Goal: Task Accomplishment & Management: Complete application form

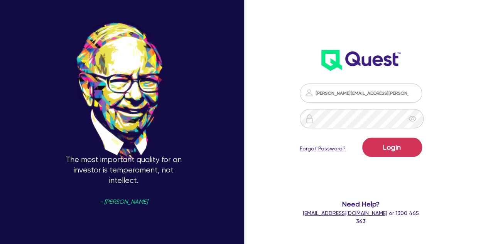
click at [416, 172] on form "[PERSON_NAME][EMAIL_ADDRESS][PERSON_NAME][DOMAIN_NAME] Login Forgot Password? N…" at bounding box center [361, 154] width 122 height 142
click at [439, 146] on div "[PERSON_NAME][EMAIL_ADDRESS][PERSON_NAME][DOMAIN_NAME] Login Forgot Password? N…" at bounding box center [367, 121] width 163 height 325
click at [430, 146] on div "[PERSON_NAME][EMAIL_ADDRESS][PERSON_NAME][DOMAIN_NAME] Login Forgot Password? N…" at bounding box center [360, 154] width 137 height 157
click at [396, 147] on button "Login" at bounding box center [392, 146] width 60 height 19
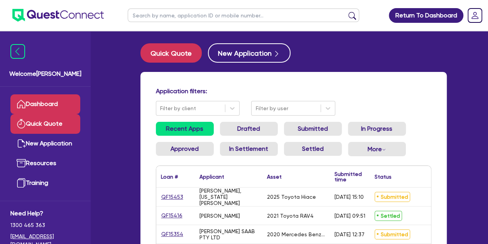
click at [56, 126] on link "Quick Quote" at bounding box center [45, 124] width 70 height 20
select select "Other"
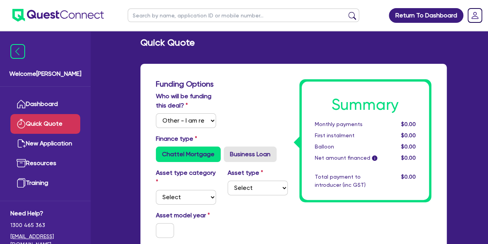
scroll to position [96, 0]
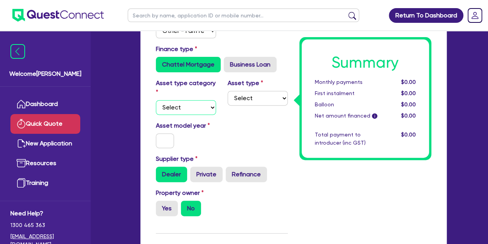
click at [198, 104] on select "Select Cars and light trucks Primary assets Secondary assets Tertiary assets" at bounding box center [186, 107] width 60 height 15
select select "CARS_AND_LIGHT_TRUCKS"
click at [156, 100] on select "Select Cars and light trucks Primary assets Secondary assets Tertiary assets" at bounding box center [186, 107] width 60 height 15
click at [253, 101] on select "Select Passenger vehicles Vans and utes Light trucks up to 4.5 tonne" at bounding box center [258, 98] width 60 height 15
select select "PASSENGER_VEHICLES"
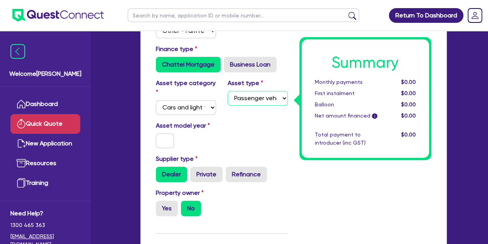
click at [228, 91] on select "Select Passenger vehicles Vans and utes Light trucks up to 4.5 tonne" at bounding box center [258, 98] width 60 height 15
click at [155, 136] on div at bounding box center [165, 140] width 30 height 15
click at [161, 139] on input "text" at bounding box center [165, 140] width 19 height 15
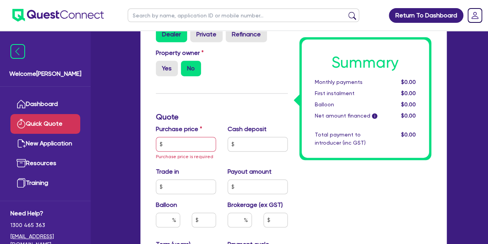
scroll to position [237, 0]
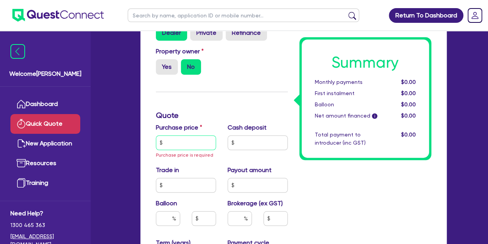
click at [172, 142] on input "text" at bounding box center [186, 142] width 60 height 15
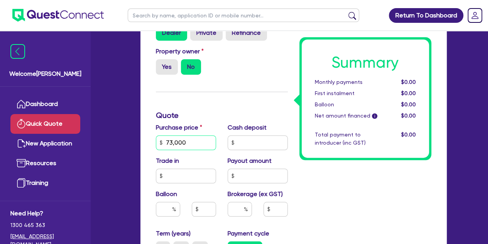
scroll to position [303, 0]
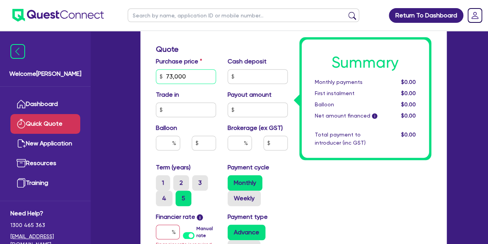
type input "73,000"
drag, startPoint x: 164, startPoint y: 242, endPoint x: 163, endPoint y: 230, distance: 11.6
click at [163, 230] on div "Financier rate i Manual rate Financier rate is required" at bounding box center [186, 233] width 72 height 43
click at [163, 230] on input "text" at bounding box center [168, 231] width 24 height 15
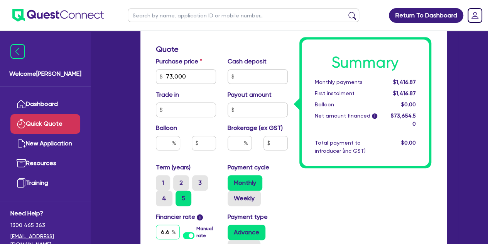
scroll to position [0, 2]
type input "6.69"
click at [135, 218] on div "Funding Options Who will be funding this deal? Select I will fund 100% I will c…" at bounding box center [294, 86] width 318 height 638
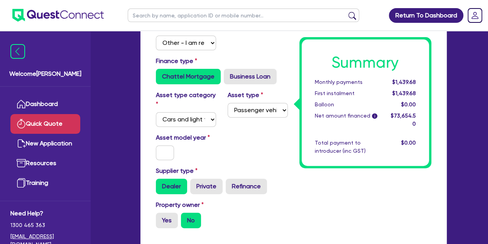
scroll to position [85, 0]
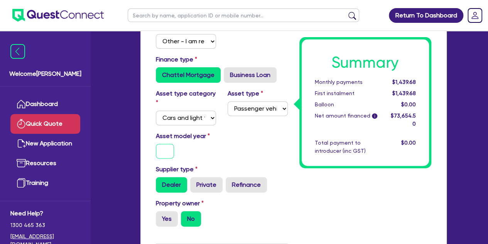
click at [168, 157] on input "text" at bounding box center [165, 151] width 19 height 15
type input "2025"
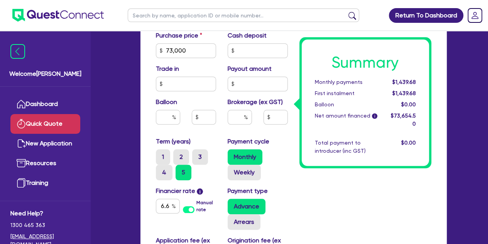
scroll to position [328, 0]
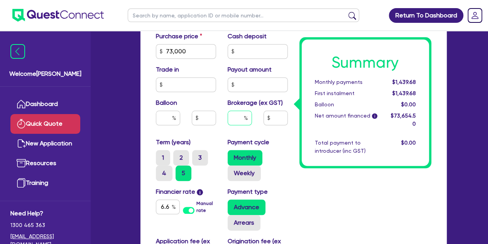
click at [228, 121] on input "text" at bounding box center [240, 117] width 24 height 15
type input "3"
click at [289, 159] on div "Payment cycle Monthly Weekly" at bounding box center [258, 158] width 72 height 43
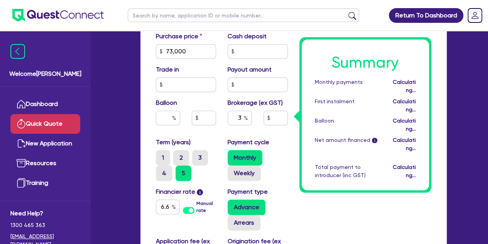
type input "2,209.64"
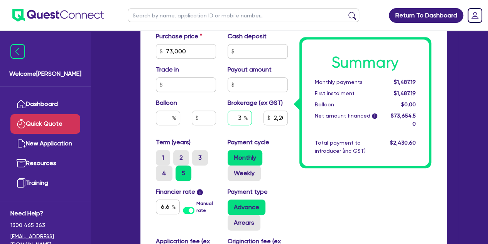
click at [242, 117] on input "3" at bounding box center [240, 117] width 24 height 15
type input "2,209.64"
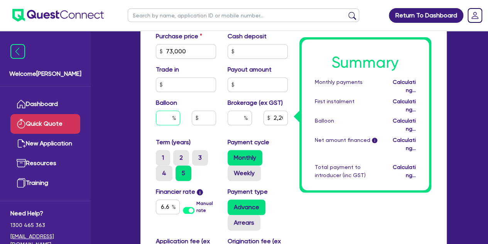
click at [165, 117] on input "text" at bounding box center [168, 117] width 24 height 15
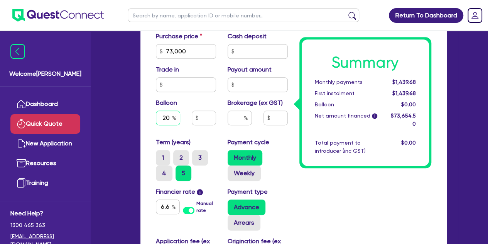
type input "20"
click at [149, 119] on div "Funding Options Who will be funding this deal? Select I will fund 100% I will c…" at bounding box center [294, 56] width 307 height 629
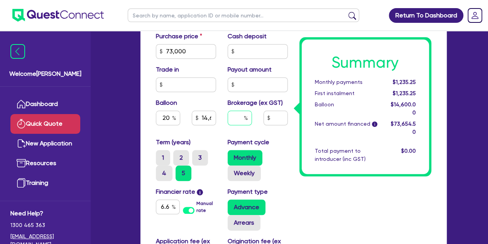
click at [237, 120] on input "text" at bounding box center [240, 117] width 24 height 15
type input "14,600"
type input "3"
click at [263, 142] on label "Payment cycle" at bounding box center [249, 141] width 42 height 9
type input "14,600"
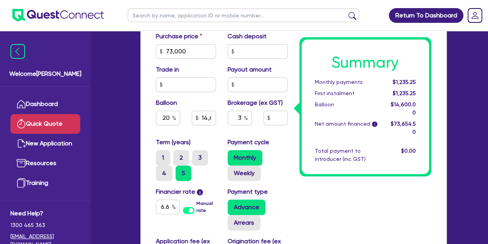
type input "2,209.64"
click at [125, 124] on div "Welcome [PERSON_NAME] Quick Quote New Application Ref Company Ref Salesperson R…" at bounding box center [244, 45] width 428 height 746
click at [234, 172] on label "Weekly" at bounding box center [244, 172] width 33 height 15
click at [233, 170] on input "Weekly" at bounding box center [230, 167] width 5 height 5
radio input "true"
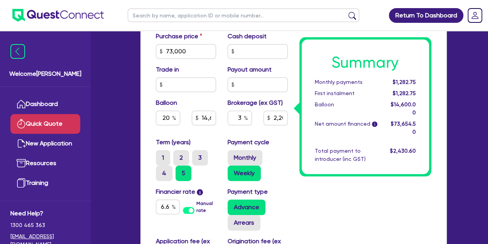
type input "14,600"
type input "2,209.64"
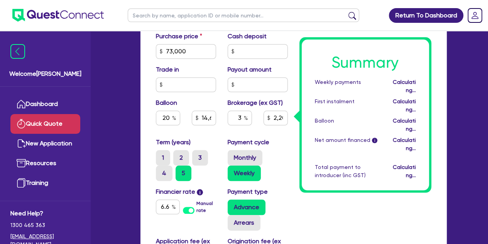
type input "14,600"
type input "2,209.64"
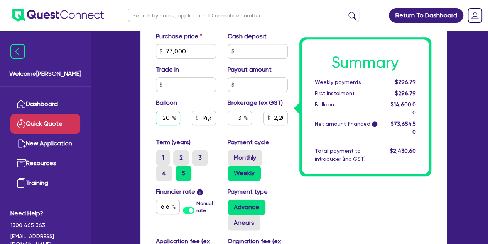
click at [171, 115] on input "20" at bounding box center [168, 117] width 24 height 15
type input "2"
type input "14,600"
type input "2,209.64"
type input "14,600"
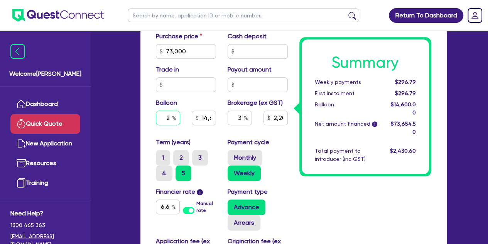
type input "2,209.64"
type input "14,600"
type input "2,209.64"
click at [131, 122] on div "Quick Quote Funding Options Who will be funding this deal? Select I will fund 1…" at bounding box center [294, 47] width 330 height 665
type input "2,209.64"
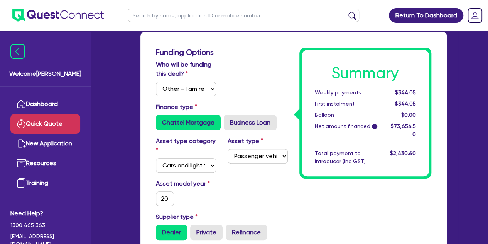
scroll to position [0, 0]
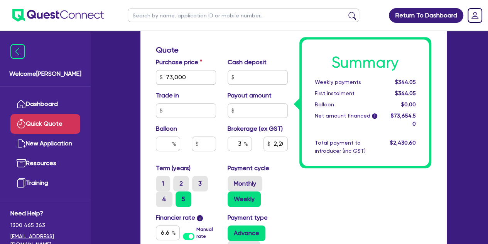
scroll to position [303, 0]
click at [243, 145] on input "3" at bounding box center [240, 143] width 24 height 15
type input "2,209.64"
type input "5"
type input "2,209.64"
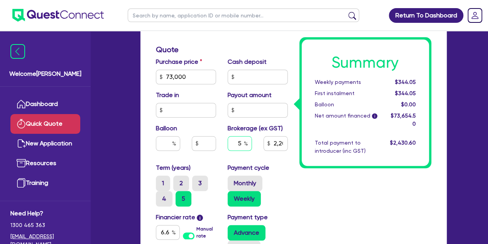
type input "5"
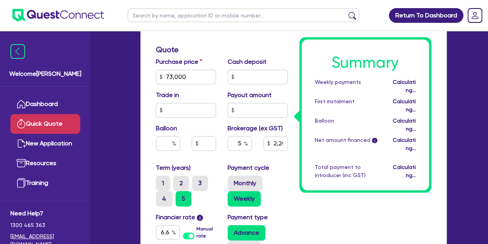
click at [302, 190] on div "Summary Weekly payments Calculating... First instalment Calculating... Balloon …" at bounding box center [366, 70] width 144 height 574
type input "3,682.73"
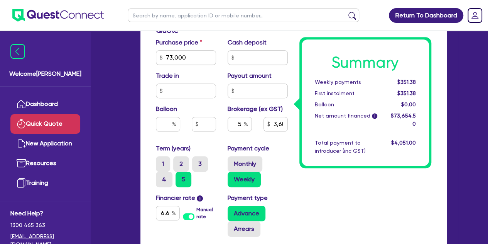
scroll to position [322, 0]
click at [244, 125] on input "5" at bounding box center [240, 124] width 24 height 15
type input "3,682.73"
type input "4"
type input "3,682.73"
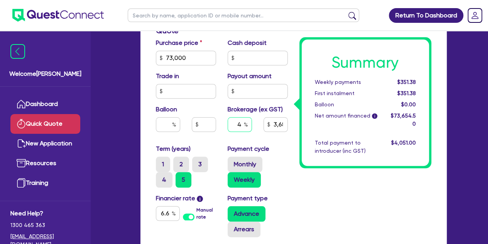
type input "4"
click at [209, 142] on div "Purchase price 73,000 Cash deposit Trade in Payout amount Balloon Brokerage (ex…" at bounding box center [222, 91] width 144 height 106
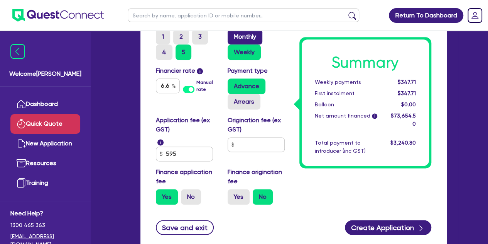
scroll to position [450, 0]
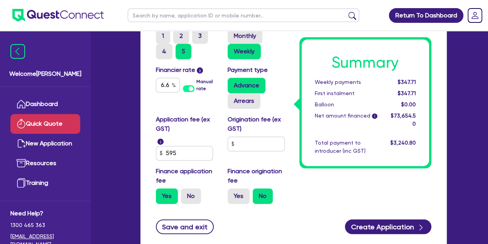
click at [243, 134] on div "Origination fee (ex GST)" at bounding box center [258, 138] width 72 height 46
click at [244, 141] on input "text" at bounding box center [256, 143] width 57 height 15
type input "2,946.18"
type input "9"
type input "2,946.18"
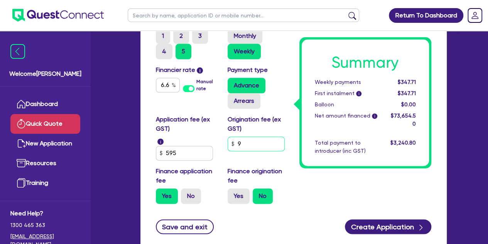
type input "90"
type input "2,946.18"
type input "900"
click at [218, 135] on div "Application fee (ex GST) i 595" at bounding box center [186, 138] width 72 height 46
type input "2,946.18"
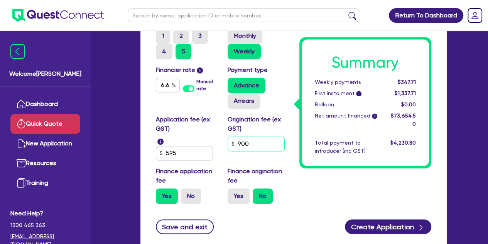
drag, startPoint x: 248, startPoint y: 146, endPoint x: 241, endPoint y: 215, distance: 69.4
click at [236, 200] on label "Yes" at bounding box center [239, 195] width 22 height 15
click at [233, 193] on input "Yes" at bounding box center [230, 190] width 5 height 5
radio input "true"
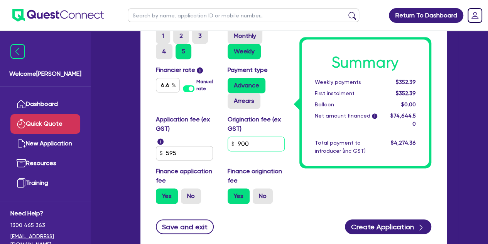
click at [249, 141] on input "900" at bounding box center [256, 143] width 57 height 15
type input "2,985.78"
type input "90"
type input "2,985.78"
type input "9"
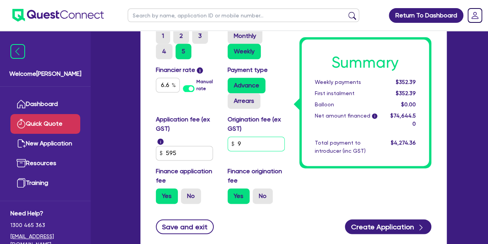
type input "2,985.78"
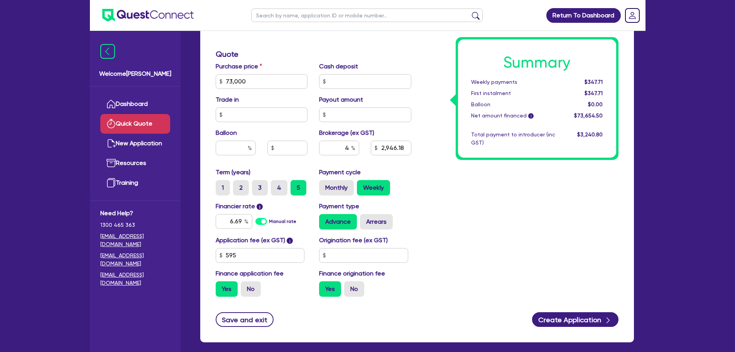
scroll to position [281, 0]
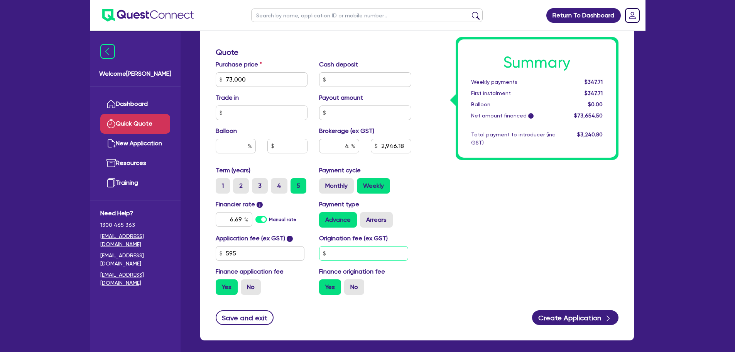
click at [329, 243] on input "text" at bounding box center [363, 253] width 89 height 15
type input "2,946.18"
type input "9"
type input "2,946.18"
type input "90"
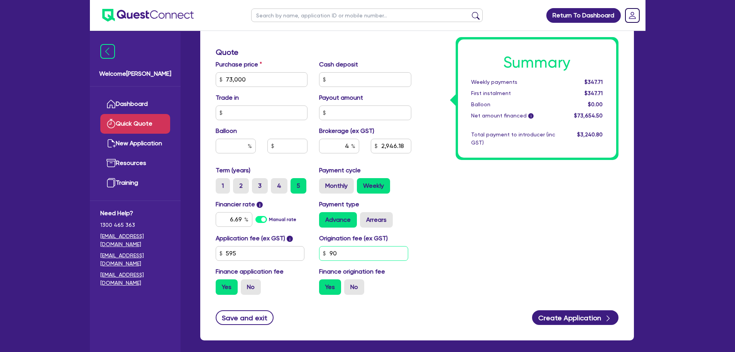
type input "2,946.18"
type input "900"
click at [445, 243] on div "Summary Weekly payments Calculating... First instalment Calculating... Balloon …" at bounding box center [520, 52] width 207 height 497
type input "2,985.78"
click at [136, 96] on link "Dashboard" at bounding box center [135, 104] width 70 height 20
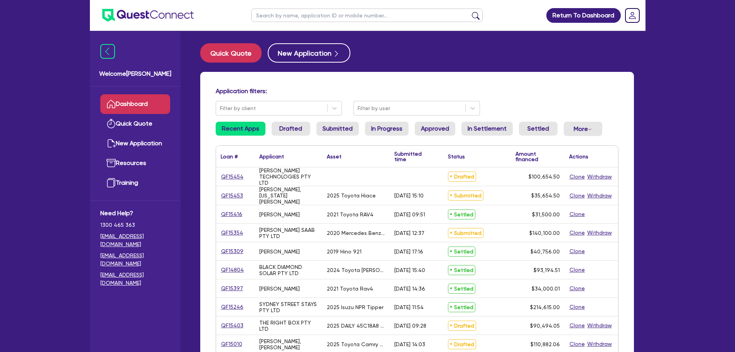
click at [303, 18] on input "text" at bounding box center [367, 15] width 232 height 14
type input "hira"
click at [470, 12] on button "submit" at bounding box center [476, 17] width 12 height 11
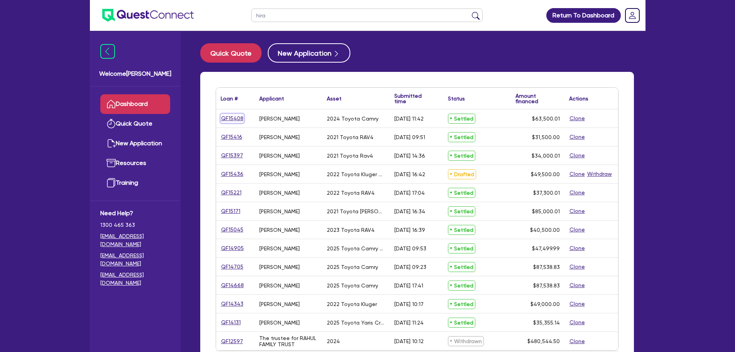
click at [234, 120] on link "QF15408" at bounding box center [232, 118] width 23 height 9
select select "Other"
select select "CARS_AND_LIGHT_TRUCKS"
select select "PASSENGER_VEHICLES"
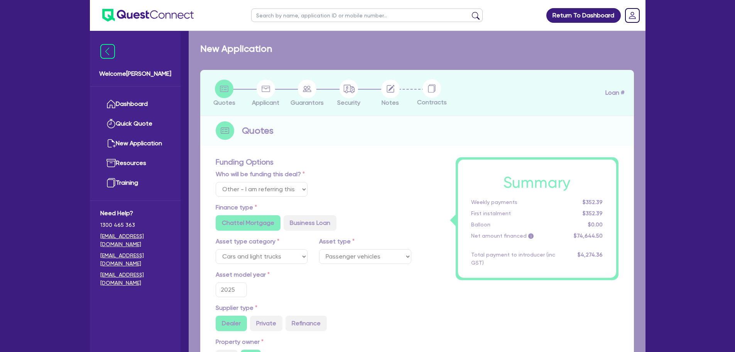
type input "2024"
radio input "true"
type input "63,000"
type input "3.30"
type input "2,095.5"
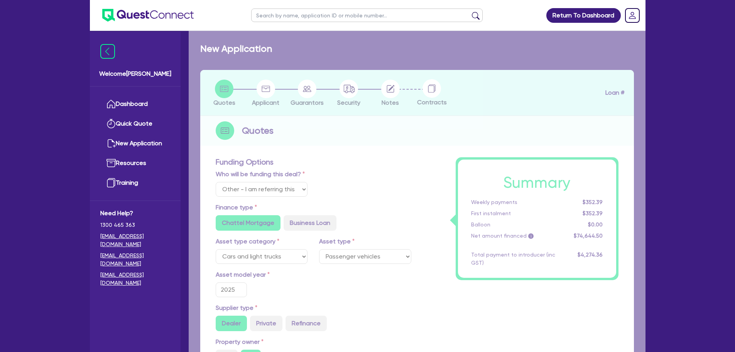
radio input "true"
type input "6.75"
type input "104.55"
type input "350"
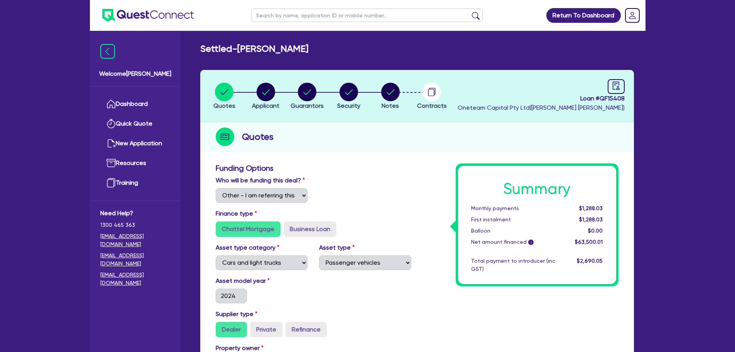
click at [259, 21] on input "text" at bounding box center [367, 15] width 232 height 14
type input "hira"
click button "submit" at bounding box center [476, 17] width 12 height 11
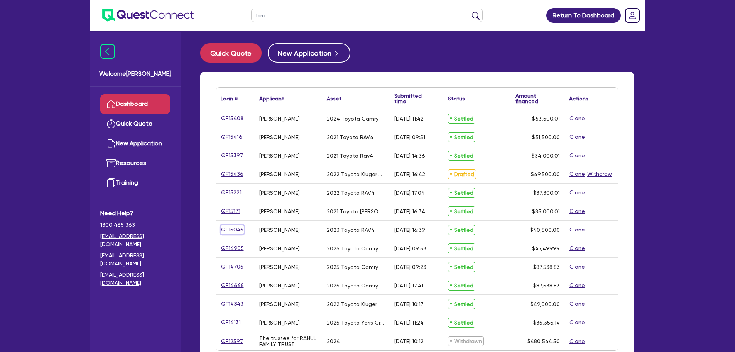
click at [236, 230] on link "QF15045" at bounding box center [232, 229] width 23 height 9
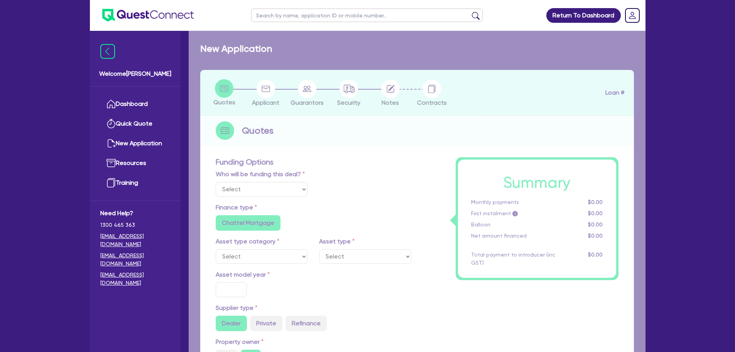
select select "Other"
select select "CARS_AND_LIGHT_TRUCKS"
type input "2023"
radio input "true"
type input "40,500"
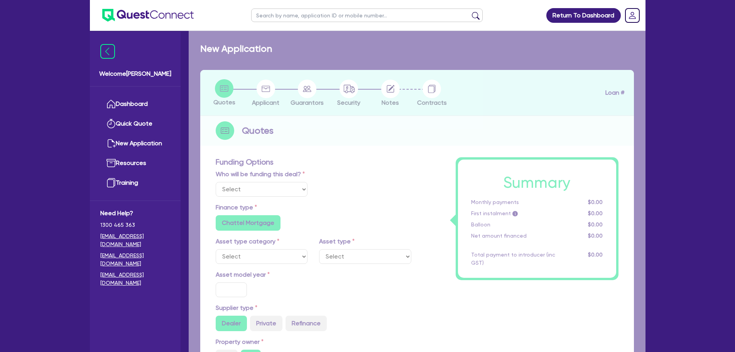
type input "3"
type input "1,215"
type input "6.8"
type input "454.55"
type input "318.18"
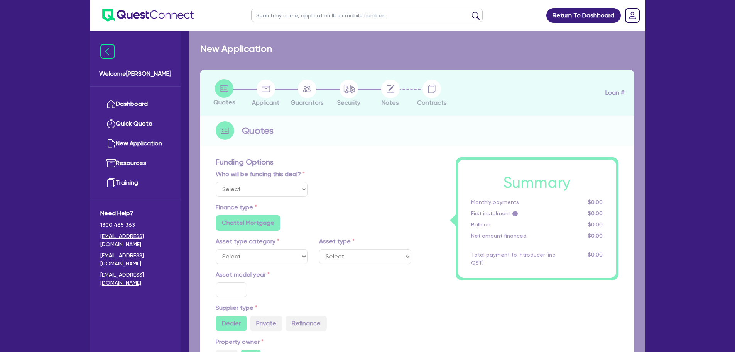
radio input "false"
select select "PASSENGER_VEHICLES"
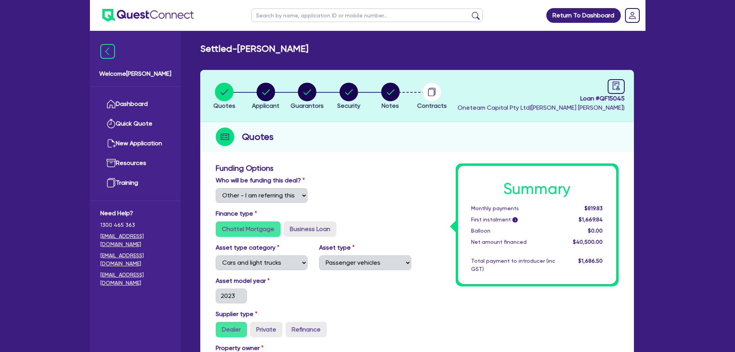
click at [260, 13] on input "text" at bounding box center [367, 15] width 232 height 14
type input "h"
type input "hira"
click button "submit" at bounding box center [476, 17] width 12 height 11
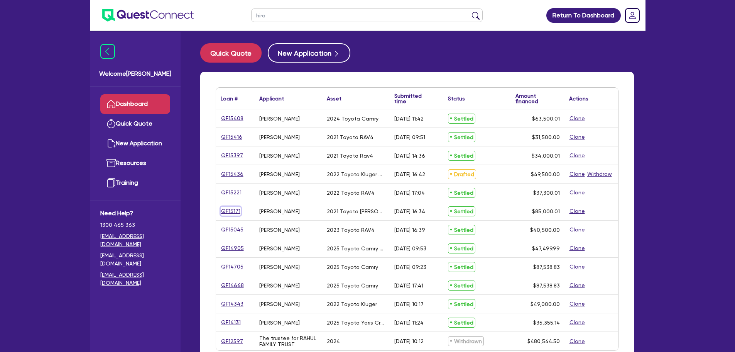
click at [236, 211] on link "QF15171" at bounding box center [231, 211] width 20 height 9
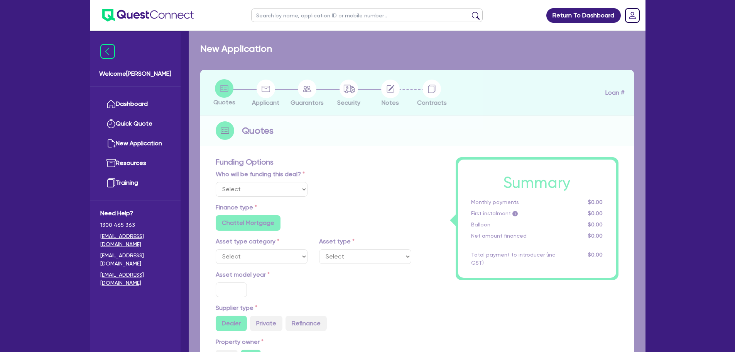
select select "Other"
select select "CARS_AND_LIGHT_TRUCKS"
type input "2021"
radio input "true"
type input "84,500"
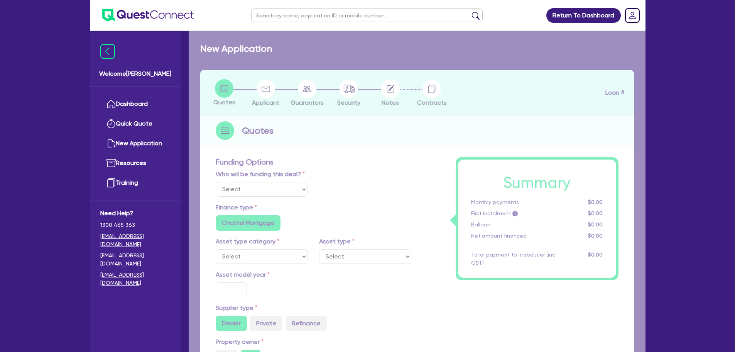
type input "3"
type input "2,550"
type input "6.75"
type input "454.55"
type input "318.18"
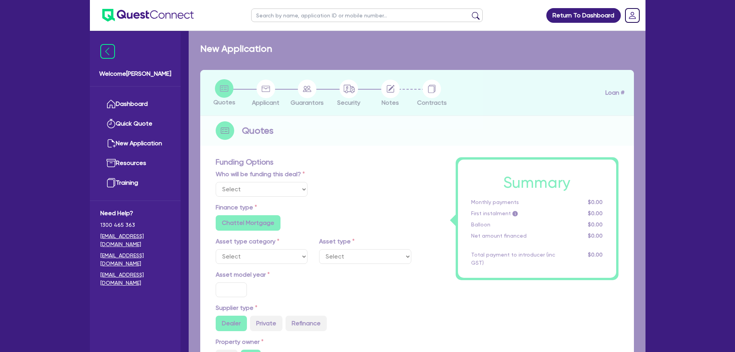
radio input "true"
radio input "false"
select select "PASSENGER_VEHICLES"
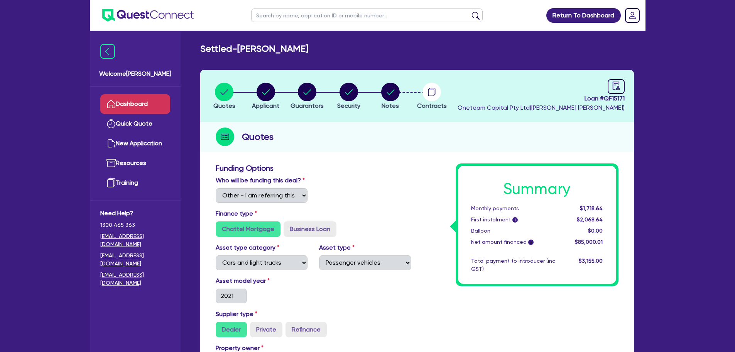
click at [120, 96] on link "Dashboard" at bounding box center [135, 104] width 70 height 20
